Goal: Task Accomplishment & Management: Complete application form

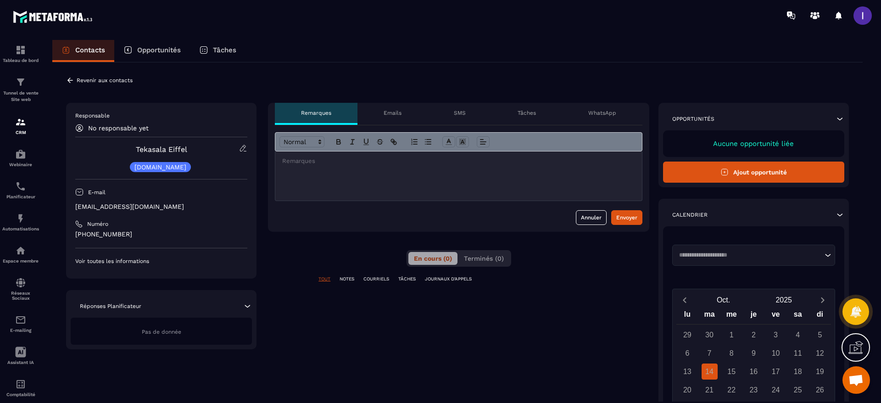
scroll to position [715, 0]
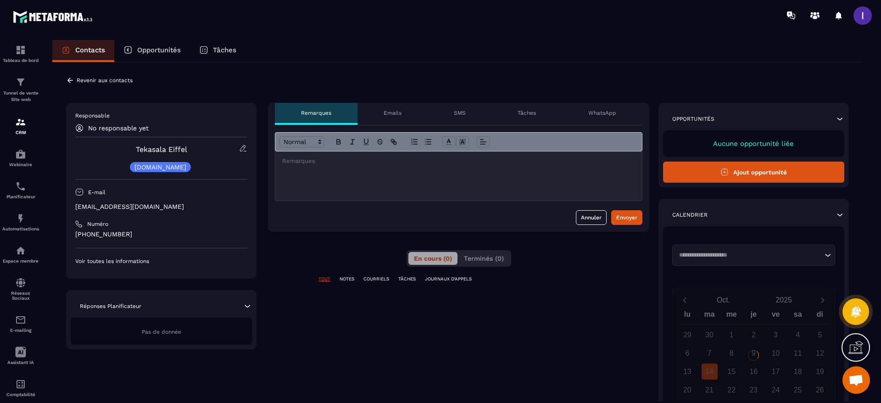
click at [738, 171] on button "Ajout opportunité" at bounding box center [753, 172] width 181 height 21
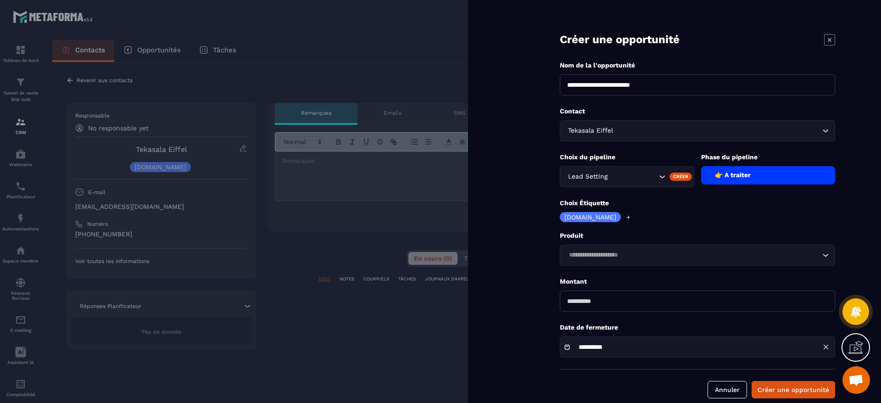
click at [600, 168] on div "Lead Setting" at bounding box center [627, 176] width 135 height 21
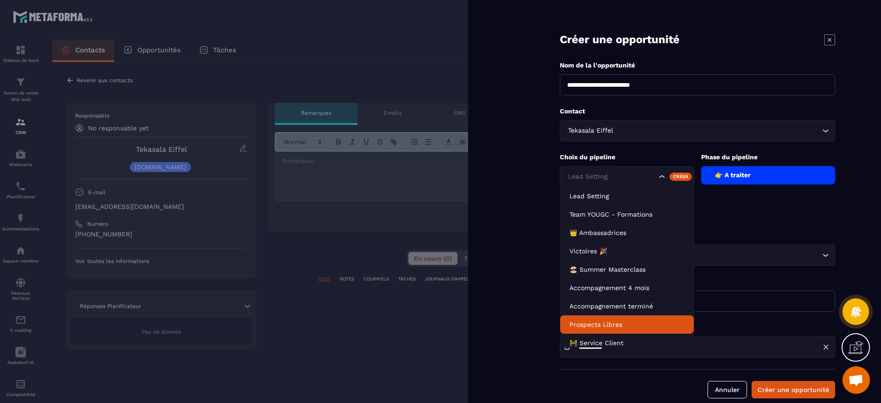
scroll to position [5, 0]
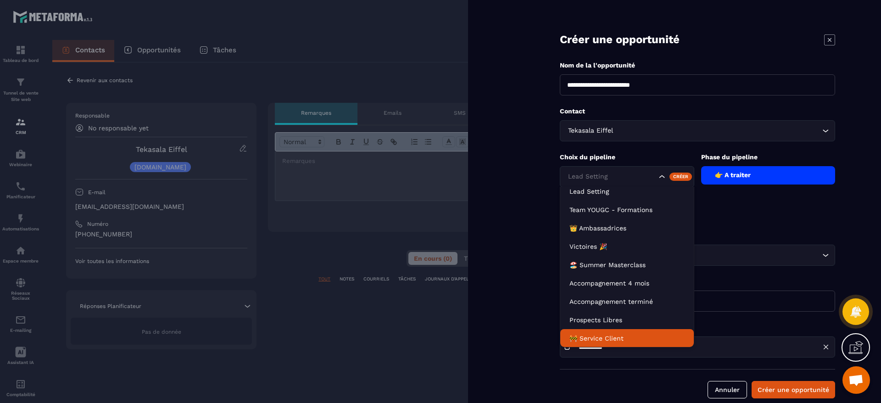
click at [589, 340] on p "🚧 Service Client" at bounding box center [627, 338] width 115 height 9
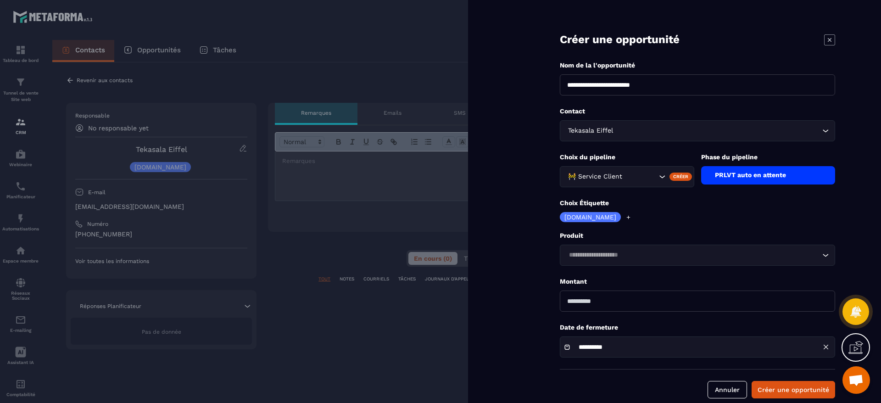
click at [754, 176] on div "PRLVT auto en attente" at bounding box center [769, 175] width 135 height 18
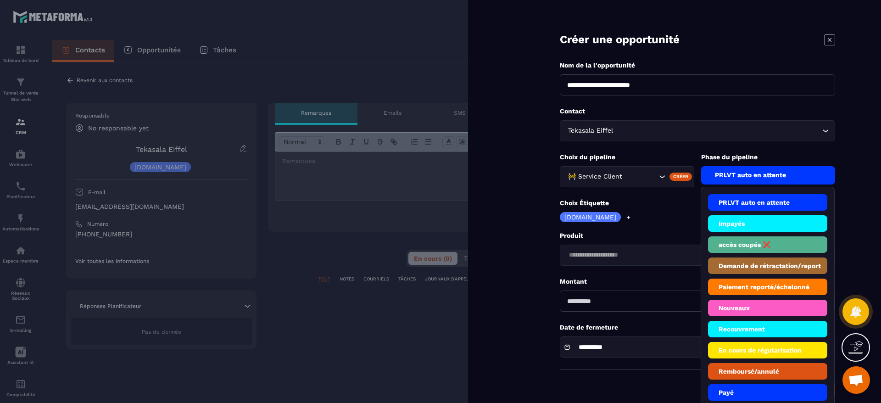
click at [739, 226] on li "Impayés" at bounding box center [768, 223] width 120 height 17
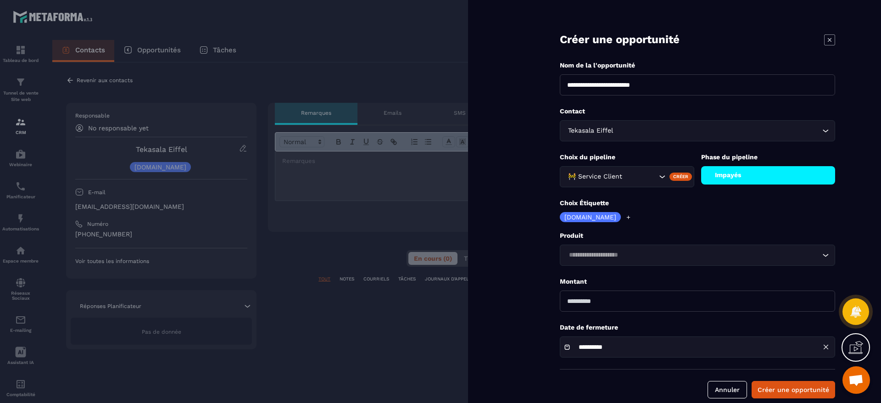
click at [626, 214] on icon at bounding box center [629, 217] width 6 height 6
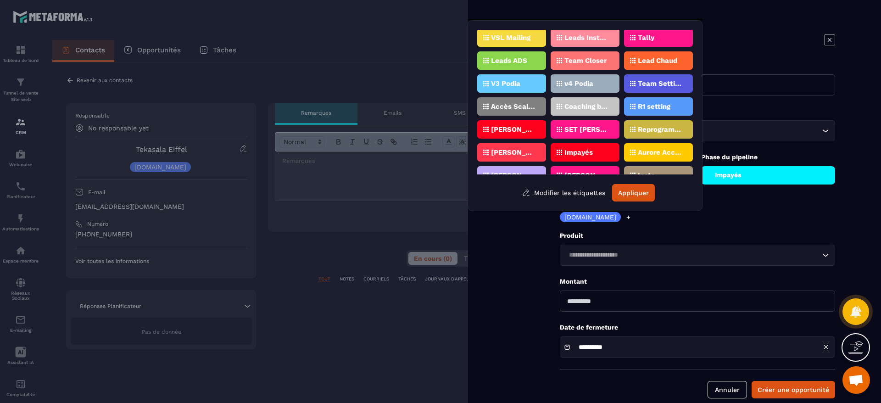
scroll to position [69, 0]
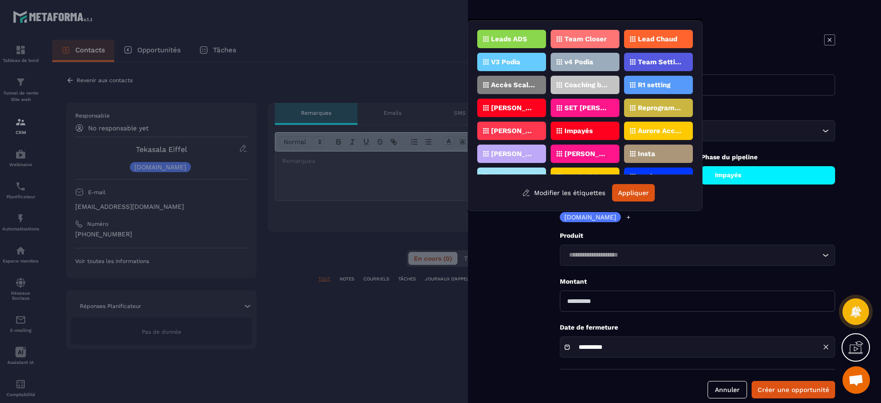
click at [590, 133] on p "Impayés" at bounding box center [579, 131] width 28 height 6
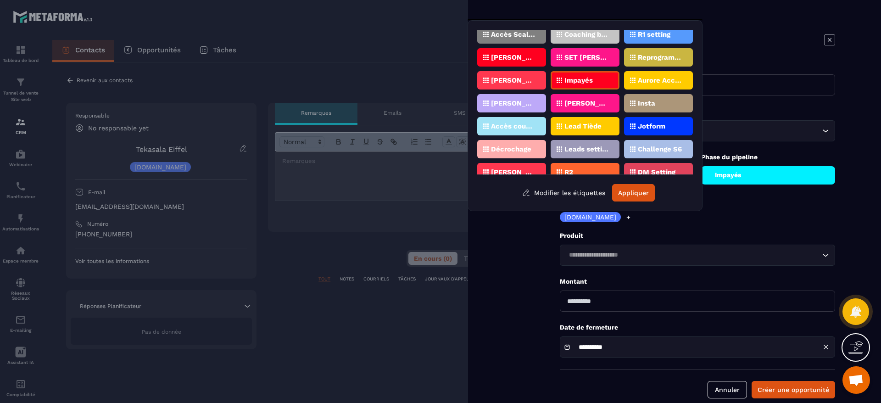
scroll to position [138, 0]
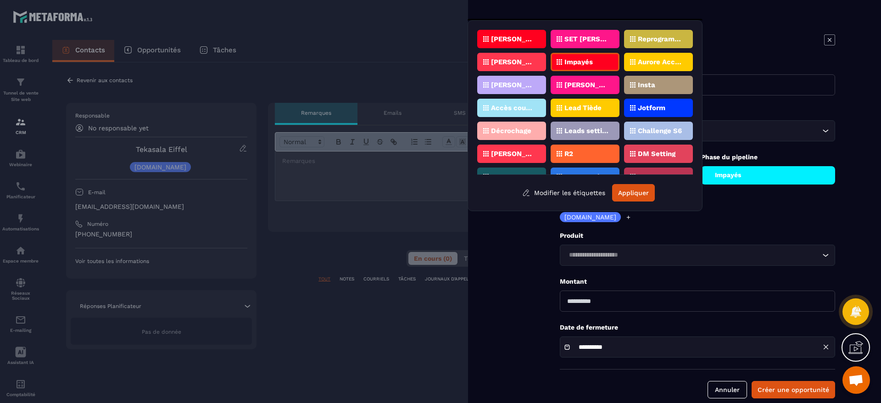
click at [518, 110] on p "Accès coupés ✖️" at bounding box center [513, 108] width 45 height 6
click at [638, 186] on button "Appliquer" at bounding box center [633, 192] width 43 height 17
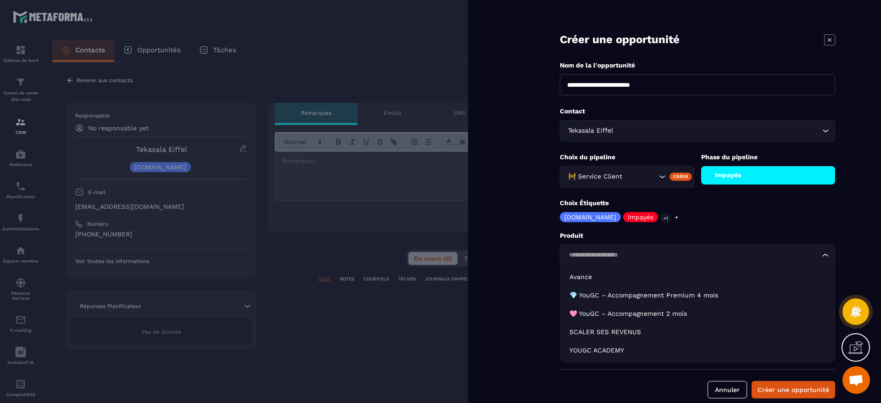
click at [616, 261] on div "Loading..." at bounding box center [697, 255] width 275 height 21
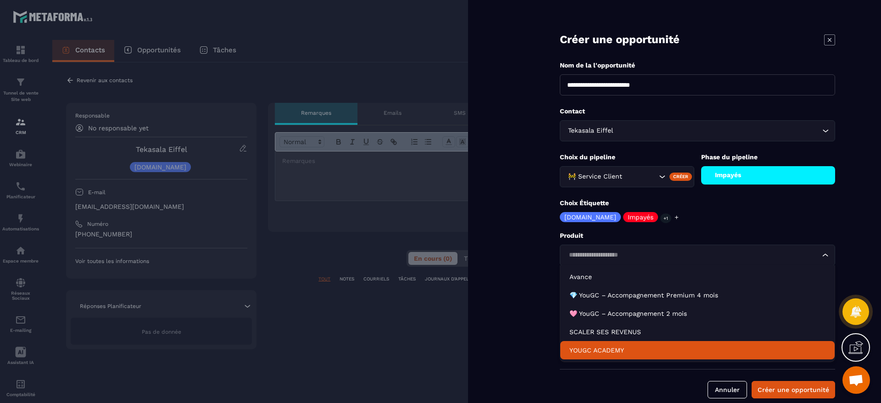
click at [594, 346] on p "YOUGC ACADEMY" at bounding box center [698, 350] width 256 height 9
type input "*******"
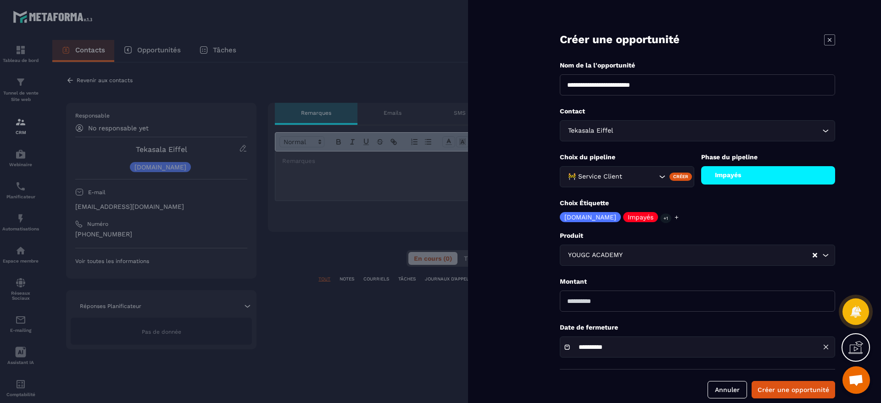
drag, startPoint x: 615, startPoint y: 296, endPoint x: 543, endPoint y: 291, distance: 72.2
click at [543, 292] on form "**********" at bounding box center [697, 208] width 367 height 417
click at [627, 349] on input "**********" at bounding box center [608, 347] width 69 height 7
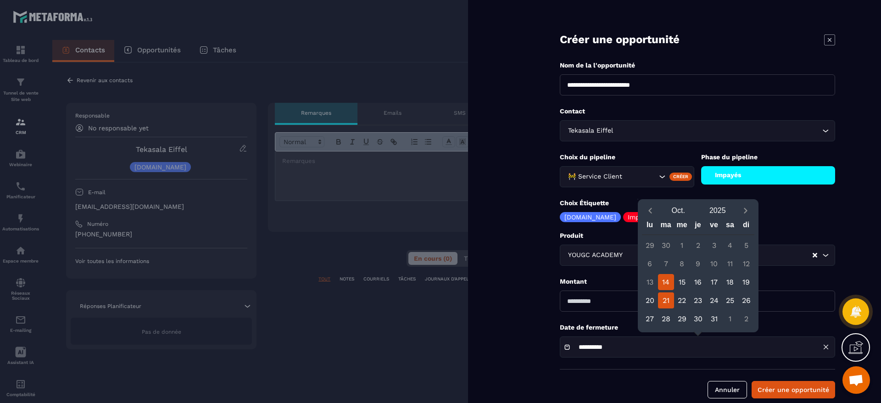
click at [669, 300] on div "21" at bounding box center [666, 300] width 16 height 16
type input "**********"
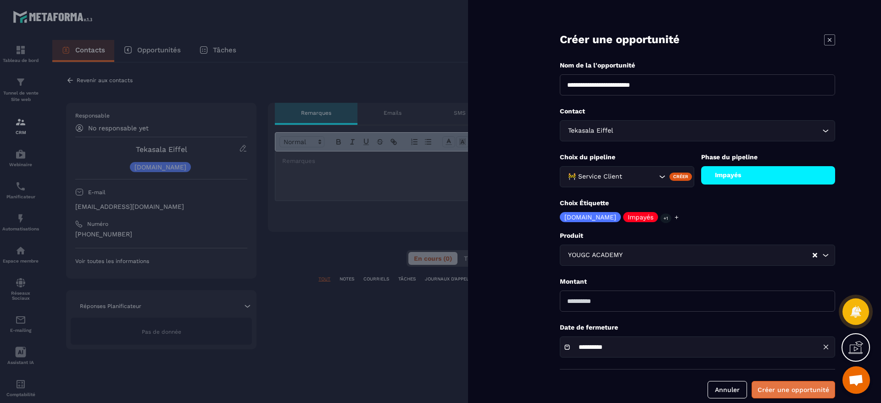
click at [776, 388] on button "Créer une opportunité" at bounding box center [794, 389] width 84 height 17
